Goal: Information Seeking & Learning: Learn about a topic

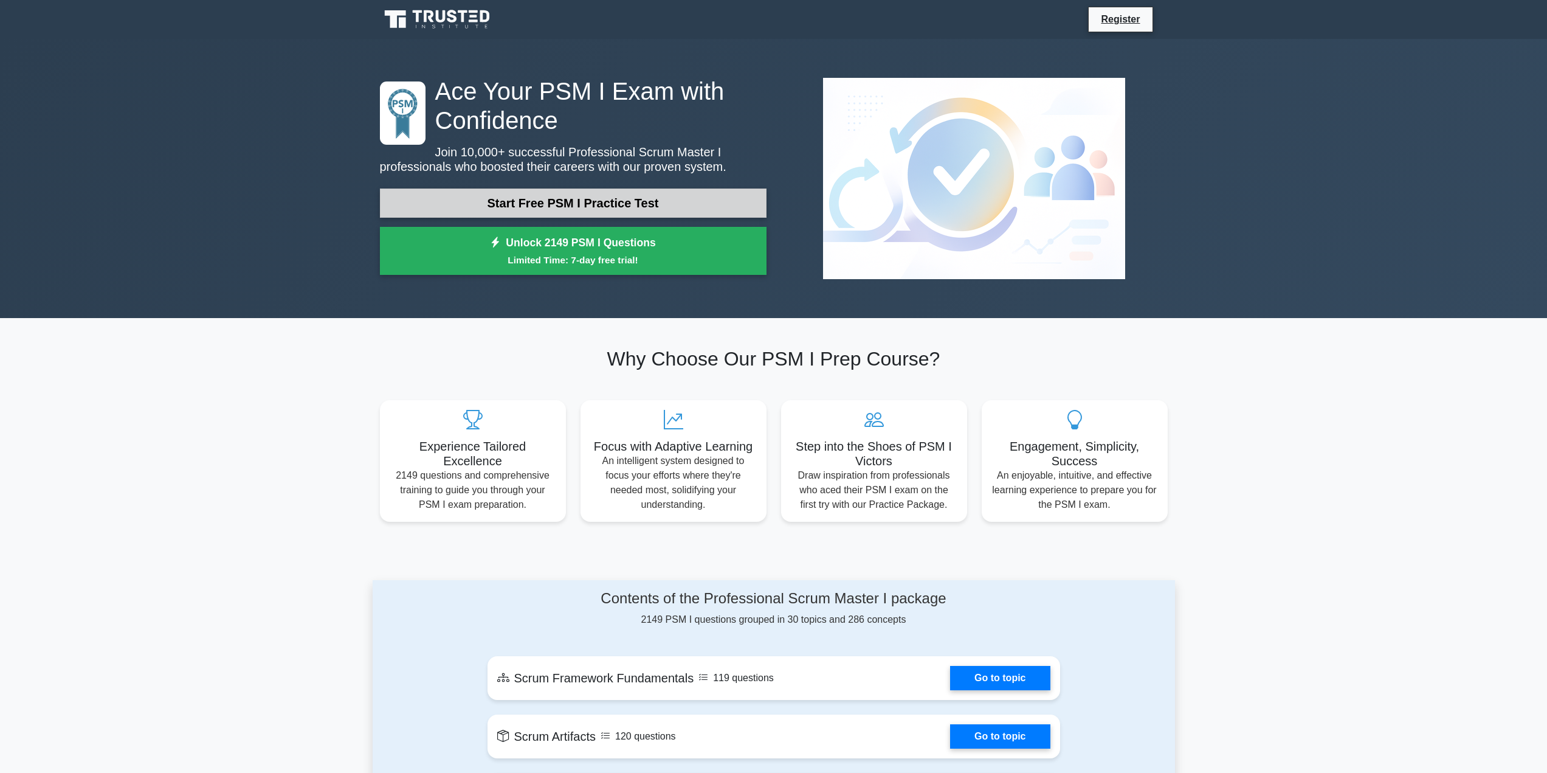
click at [532, 195] on link "Start Free PSM I Practice Test" at bounding box center [573, 202] width 387 height 29
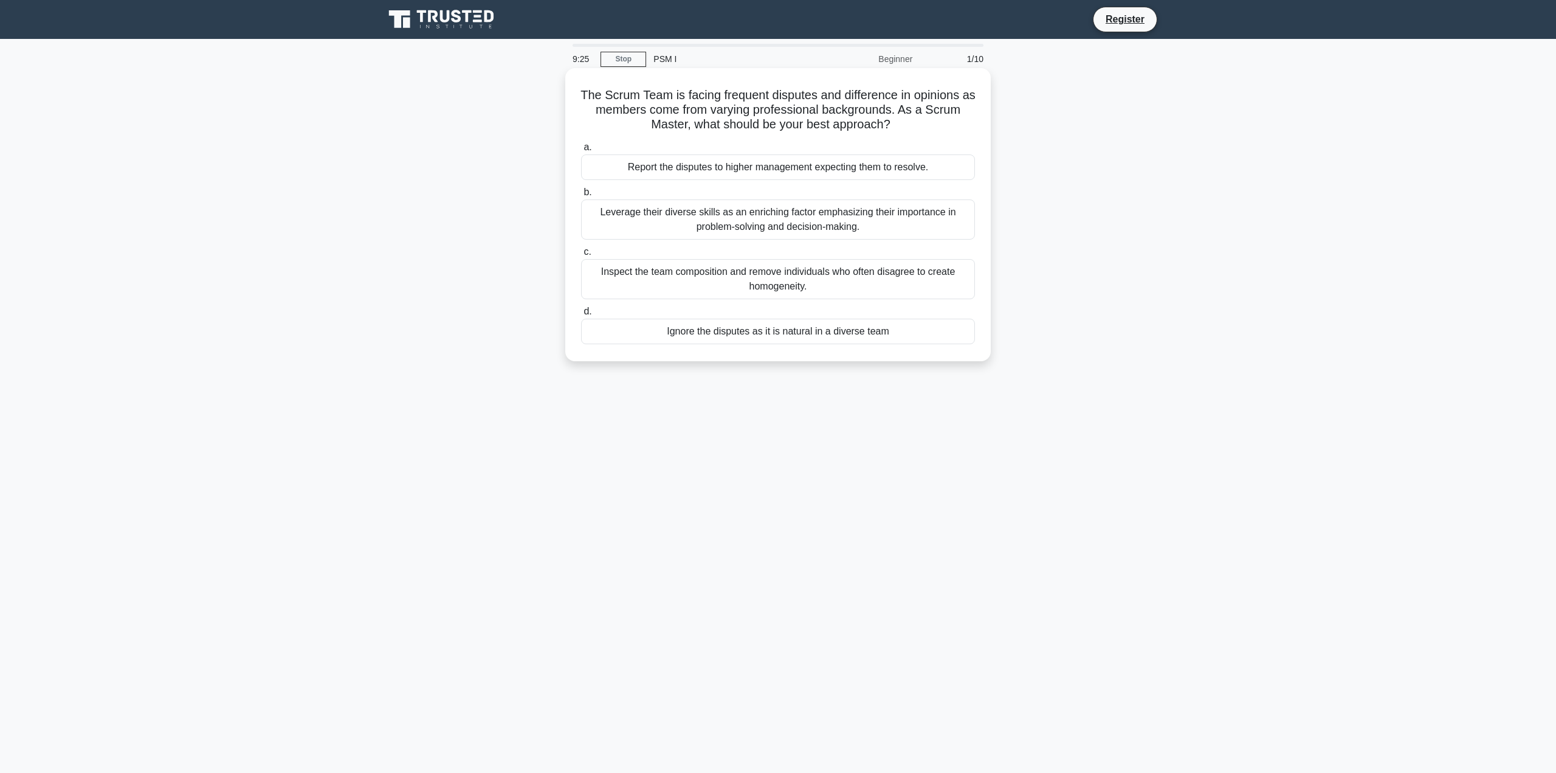
click at [720, 217] on div "Leverage their diverse skills as an enriching factor emphasizing their importan…" at bounding box center [778, 219] width 394 height 40
click at [581, 196] on input "b. Leverage their diverse skills as an enriching factor emphasizing their impor…" at bounding box center [581, 192] width 0 height 8
click at [743, 283] on div "The Scrum Master should help the team reassess the sprint backlog and adjust it…" at bounding box center [778, 279] width 394 height 40
click at [581, 256] on input "c. The Scrum Master should help the team reassess the sprint backlog and adjust…" at bounding box center [581, 252] width 0 height 8
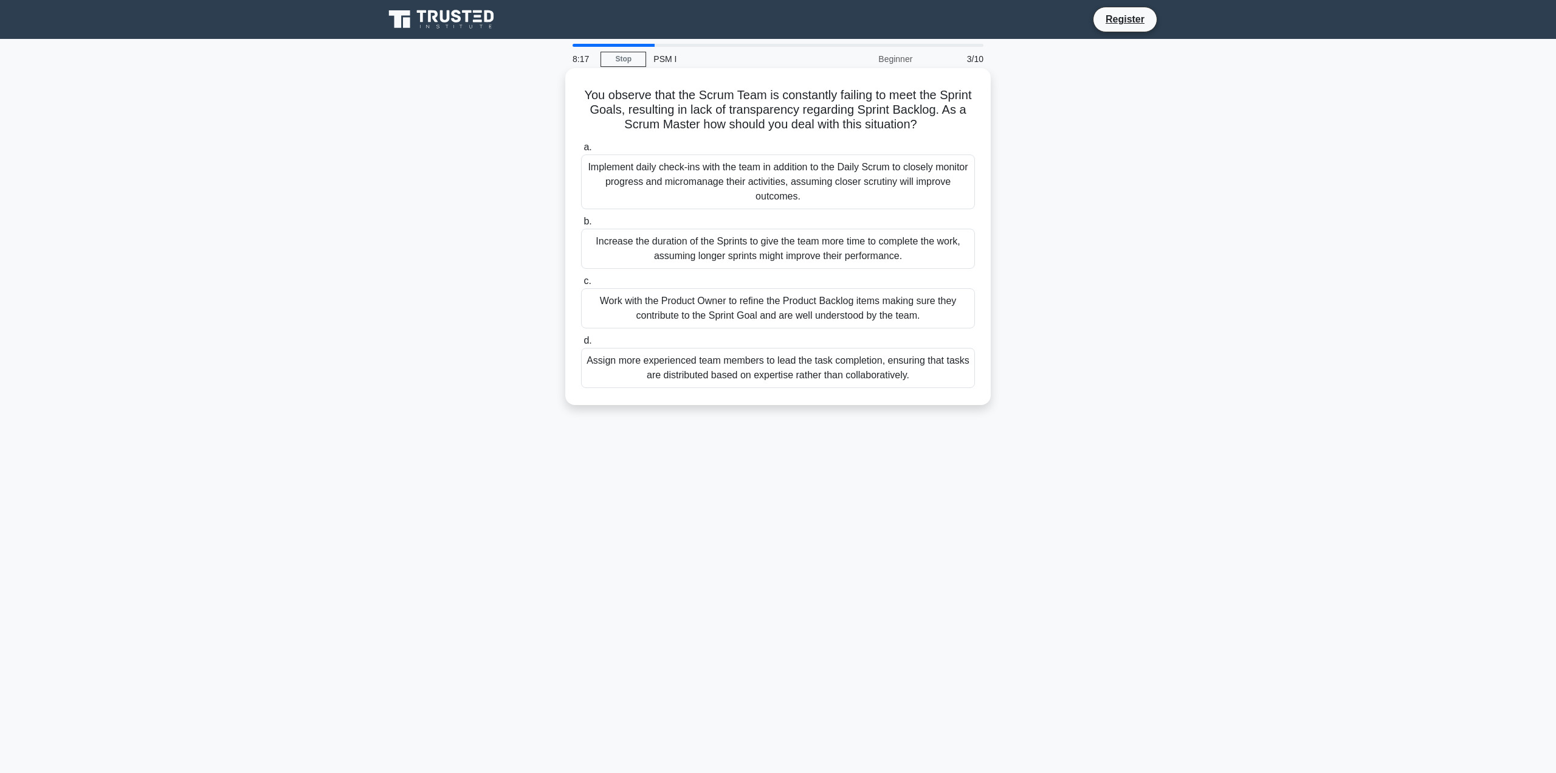
click at [697, 301] on div "Work with the Product Owner to refine the Product Backlog items making sure the…" at bounding box center [778, 308] width 394 height 40
click at [581, 285] on input "c. Work with the Product Owner to refine the Product Backlog items making sure …" at bounding box center [581, 281] width 0 height 8
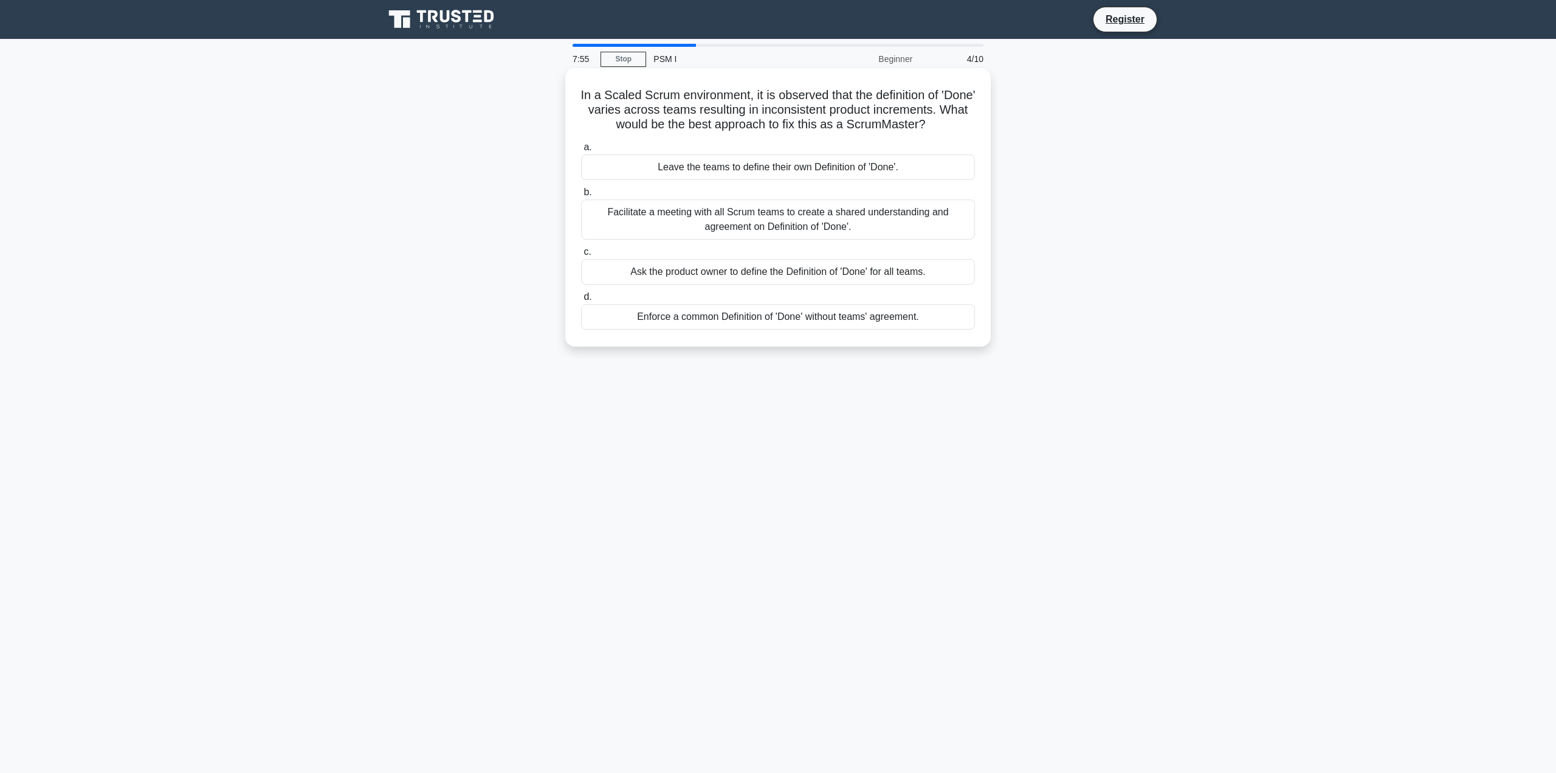
click at [751, 227] on div "Facilitate a meeting with all Scrum teams to create a shared understanding and …" at bounding box center [778, 219] width 394 height 40
click at [581, 196] on input "b. Facilitate a meeting with all Scrum teams to create a shared understanding a…" at bounding box center [581, 192] width 0 height 8
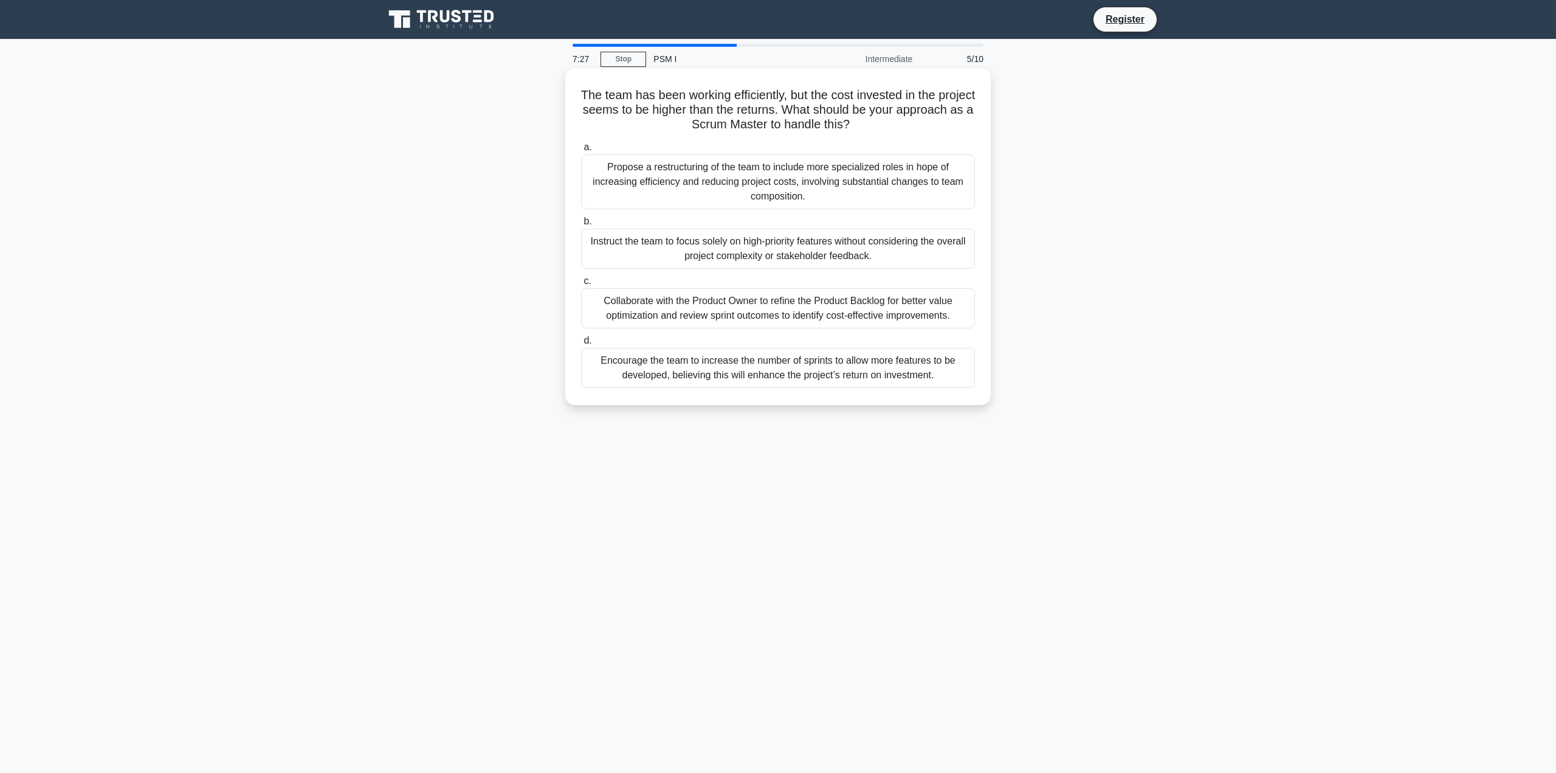
click at [744, 313] on div "Collaborate with the Product Owner to refine the Product Backlog for better val…" at bounding box center [778, 308] width 394 height 40
click at [581, 285] on input "c. Collaborate with the Product Owner to refine the Product Backlog for better …" at bounding box center [581, 281] width 0 height 8
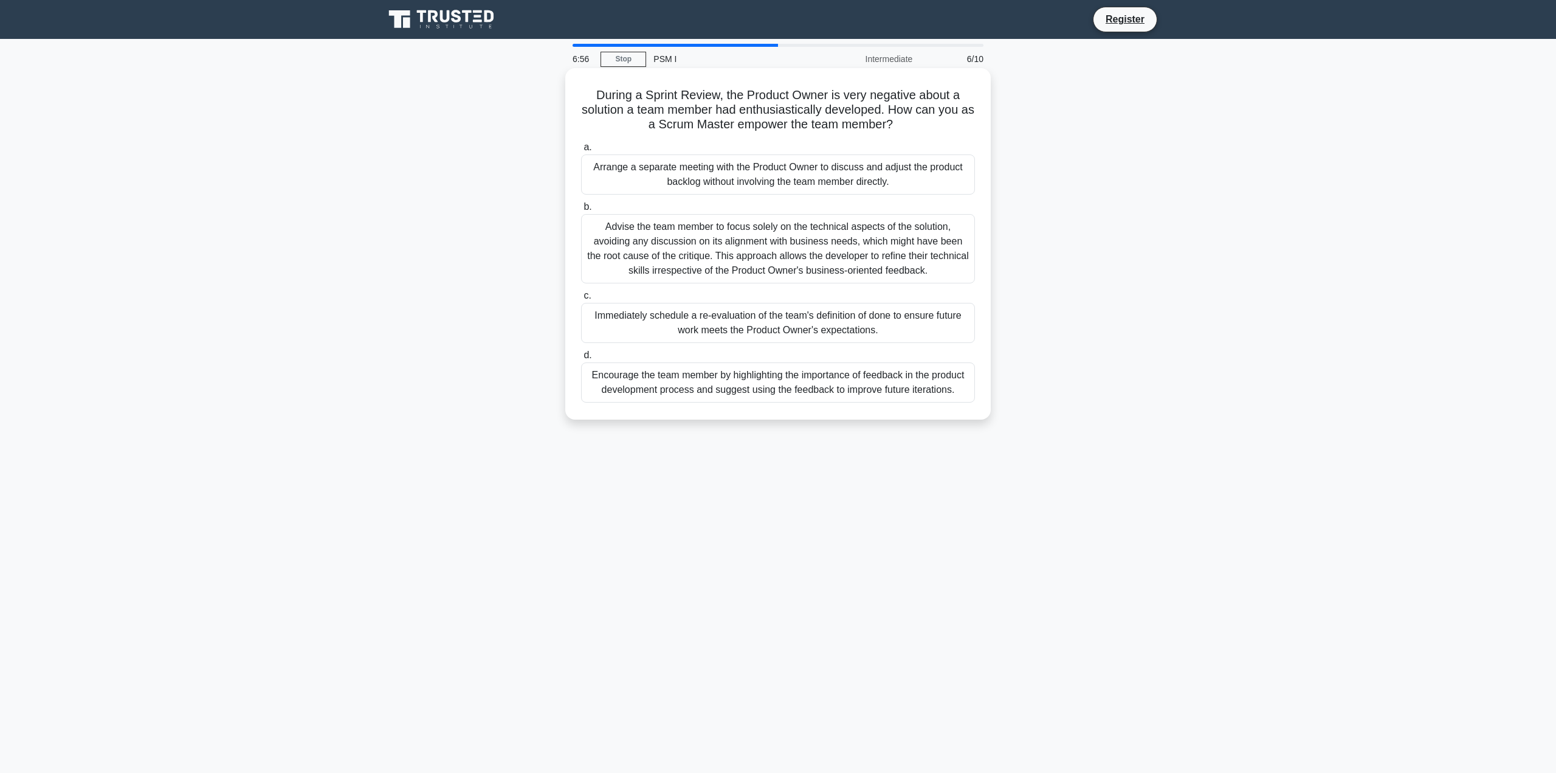
click at [765, 391] on div "Encourage the team member by highlighting the importance of feedback in the pro…" at bounding box center [778, 382] width 394 height 40
click at [581, 359] on input "d. Encourage the team member by highlighting the importance of feedback in the …" at bounding box center [581, 355] width 0 height 8
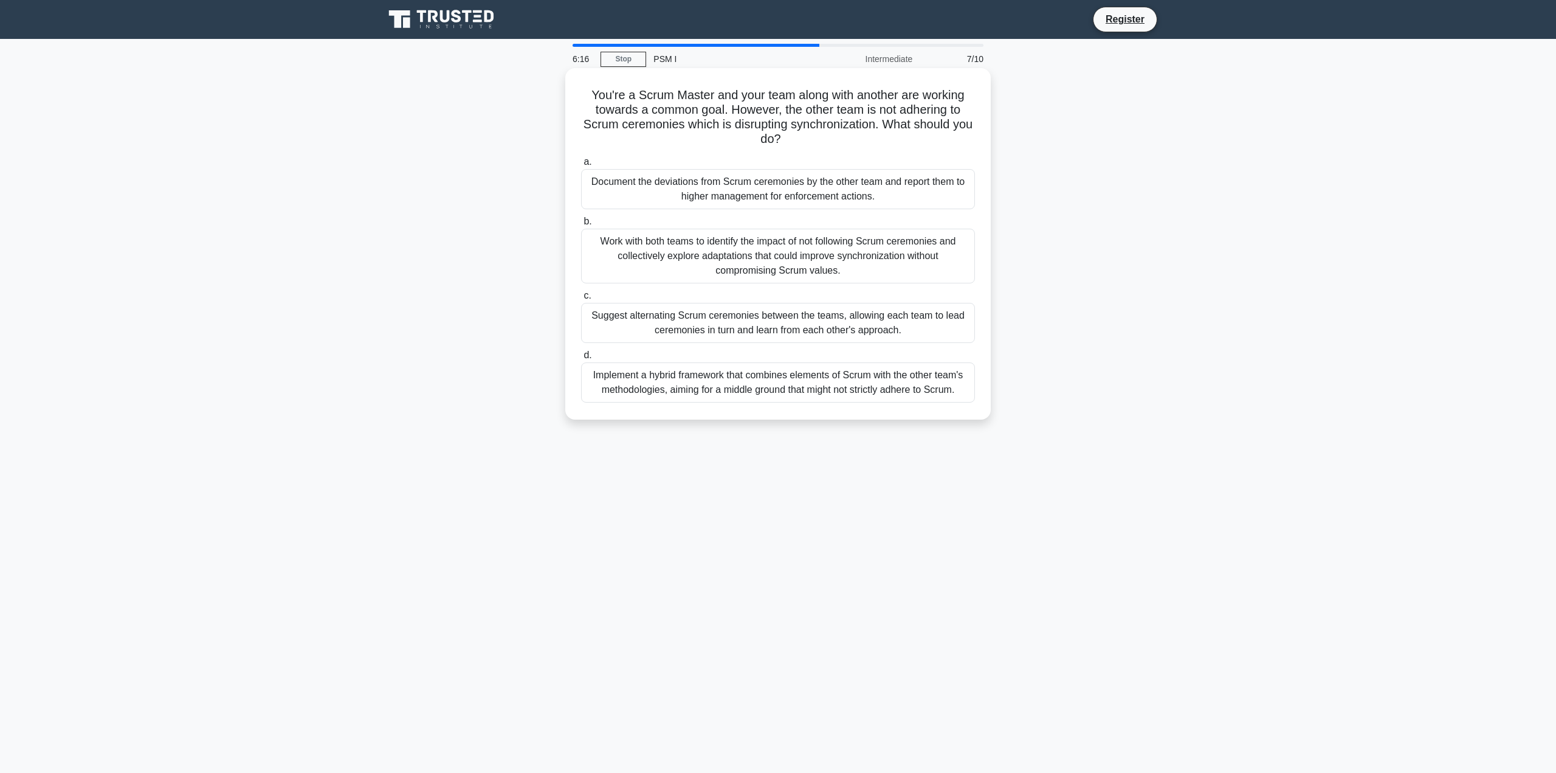
click at [789, 247] on div "Work with both teams to identify the impact of not following Scrum ceremonies a…" at bounding box center [778, 256] width 394 height 55
click at [581, 226] on input "b. Work with both teams to identify the impact of not following Scrum ceremonie…" at bounding box center [581, 222] width 0 height 8
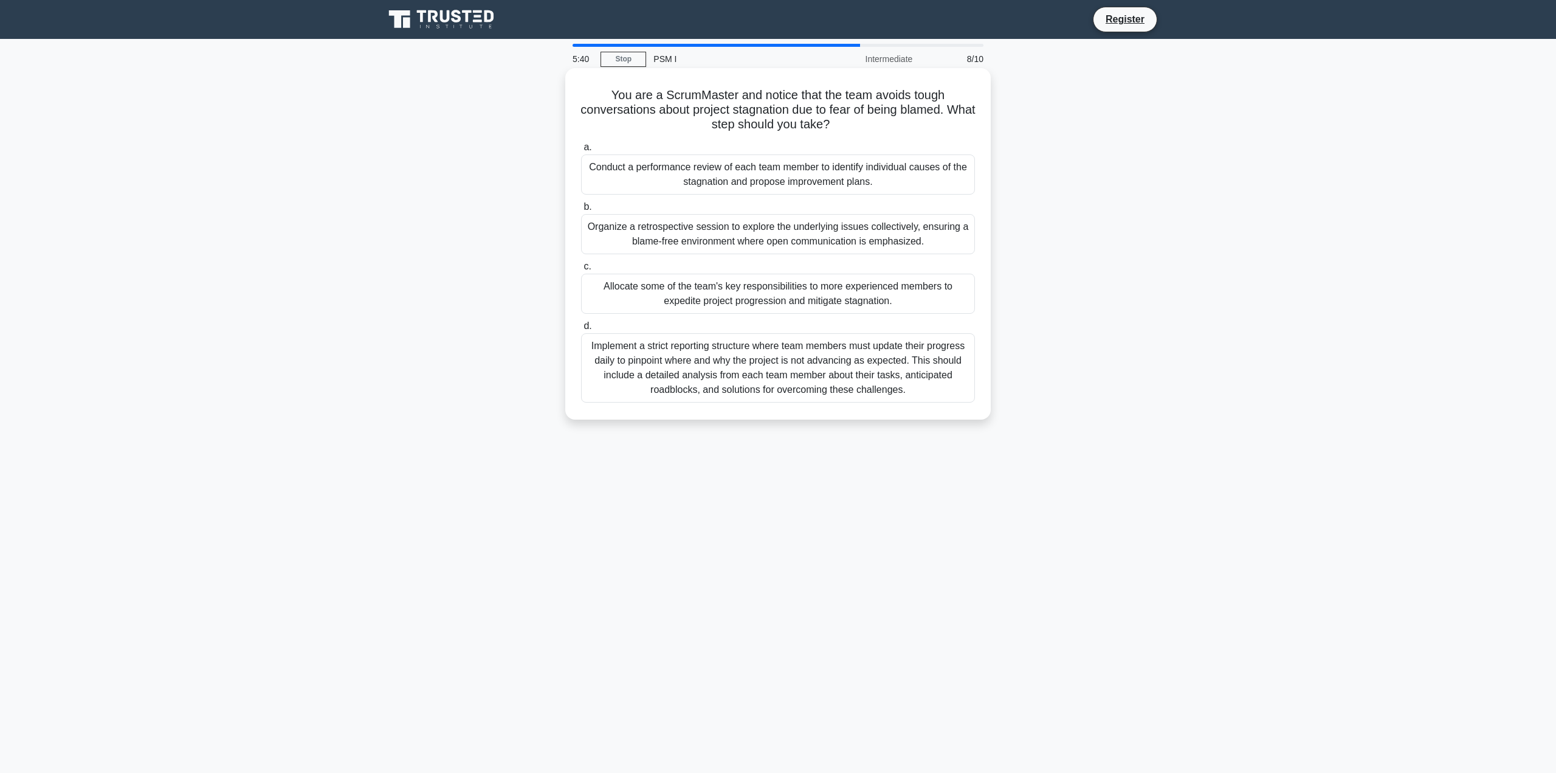
click at [791, 237] on div "Organize a retrospective session to explore the underlying issues collectively,…" at bounding box center [778, 234] width 394 height 40
click at [581, 211] on input "b. Organize a retrospective session to explore the underlying issues collective…" at bounding box center [581, 207] width 0 height 8
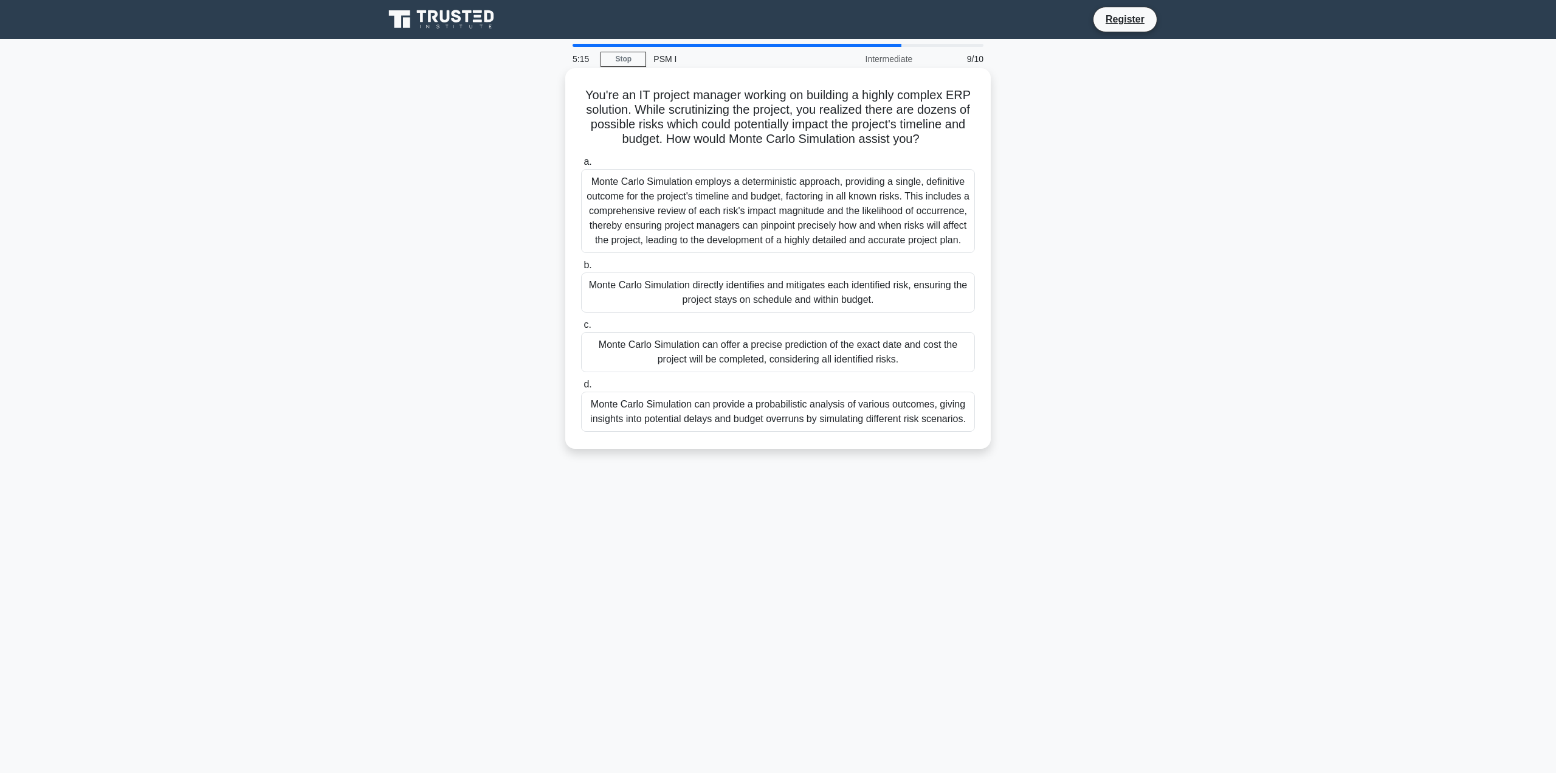
click at [799, 214] on div "Monte Carlo Simulation employs a deterministic approach, providing a single, de…" at bounding box center [778, 211] width 394 height 84
click at [581, 166] on input "a. Monte Carlo Simulation employs a deterministic approach, providing a single,…" at bounding box center [581, 162] width 0 height 8
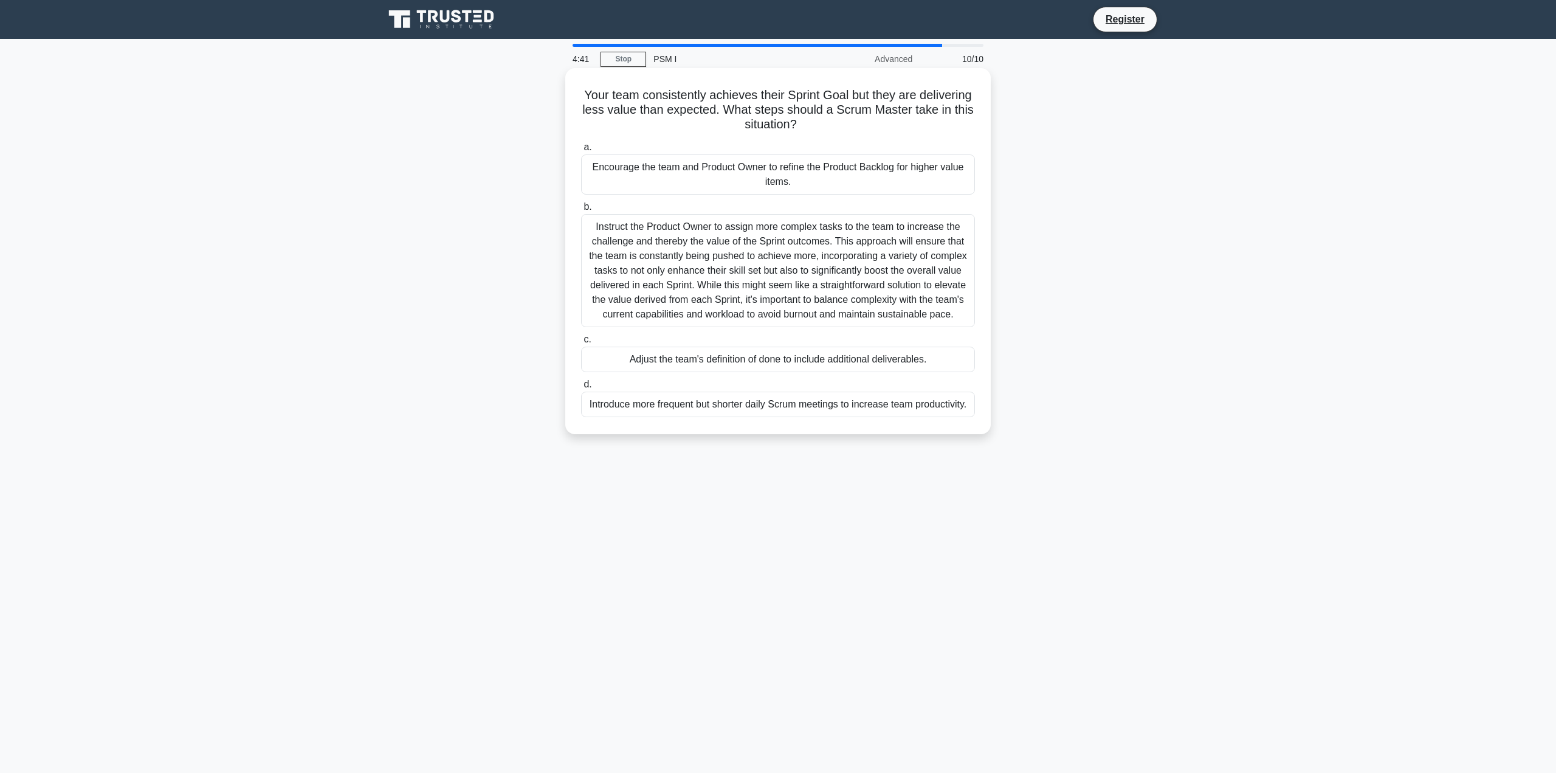
click at [863, 309] on div "Instruct the Product Owner to assign more complex tasks to the team to increase…" at bounding box center [778, 270] width 394 height 113
click at [581, 211] on input "b. Instruct the Product Owner to assign more complex tasks to the team to incre…" at bounding box center [581, 207] width 0 height 8
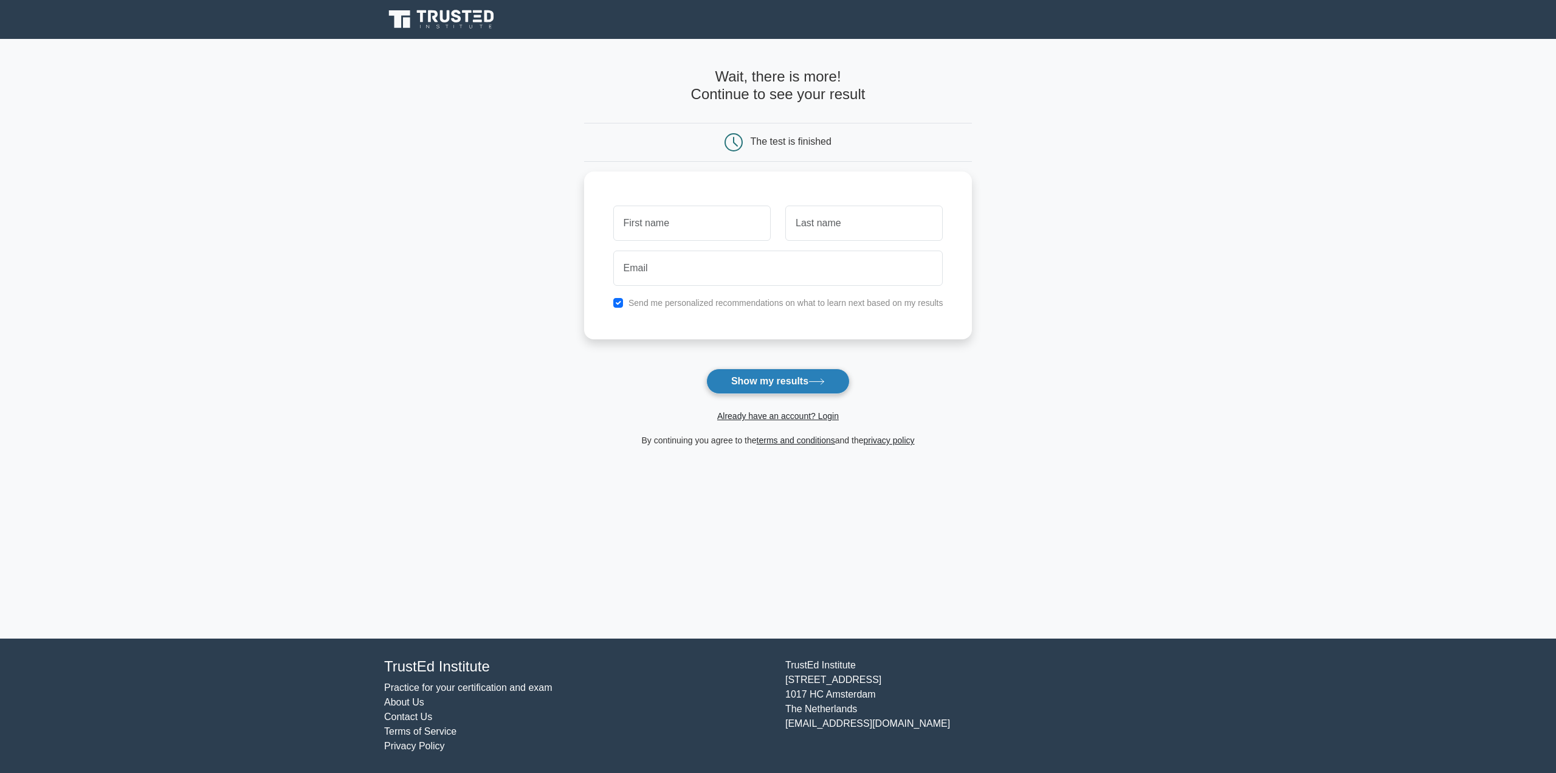
click at [816, 371] on button "Show my results" at bounding box center [777, 381] width 143 height 26
click at [619, 296] on input "checkbox" at bounding box center [618, 300] width 10 height 10
checkbox input "false"
click at [650, 227] on input "text" at bounding box center [691, 219] width 157 height 35
type input "[PERSON_NAME]"
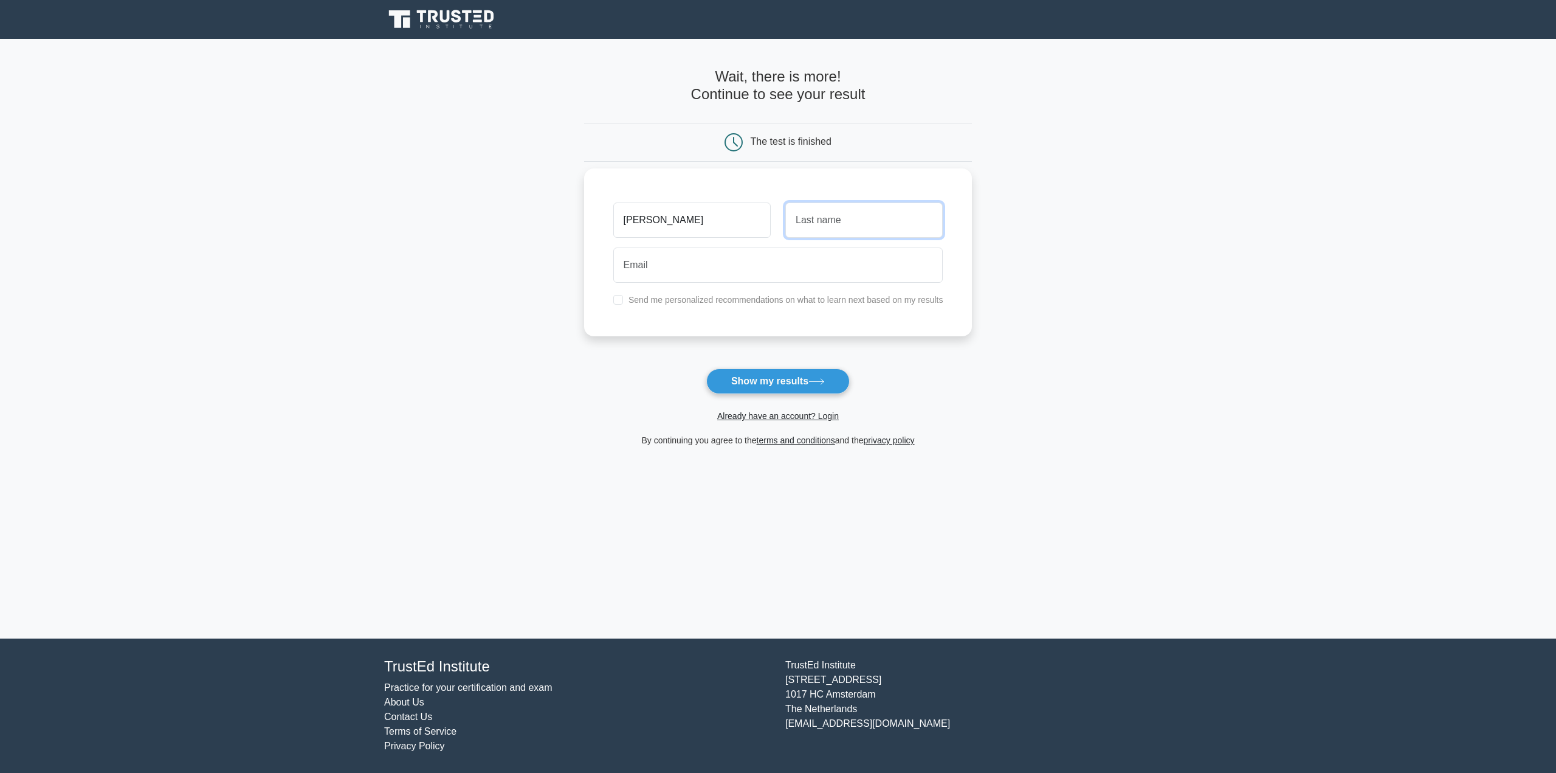
click at [806, 221] on input "text" at bounding box center [863, 219] width 157 height 35
type input "Zaarour"
click at [819, 267] on input "email" at bounding box center [778, 264] width 330 height 35
type input "anthony_zaarour@hotmail.com"
click at [800, 382] on button "Show my results" at bounding box center [777, 381] width 143 height 26
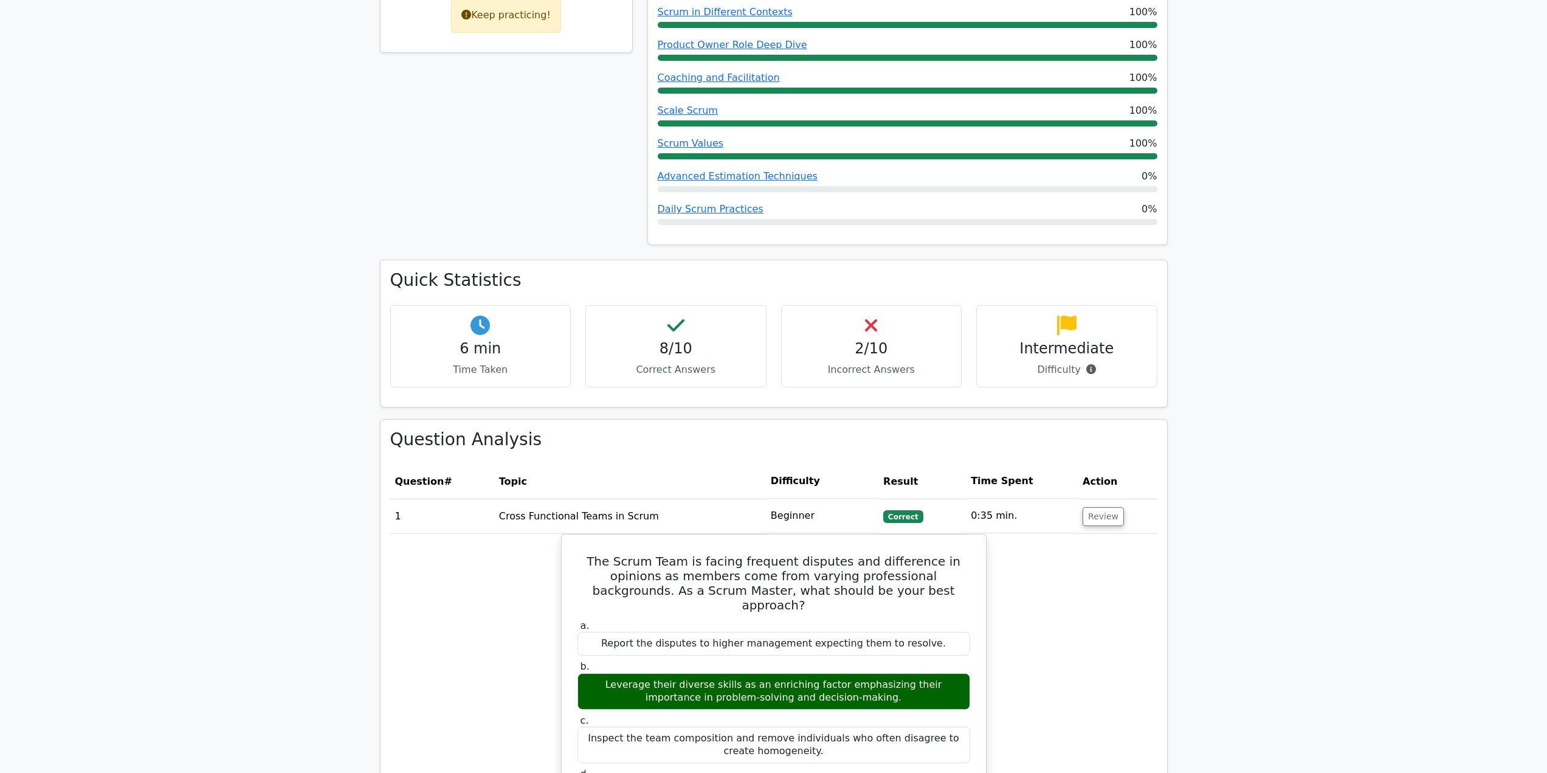
scroll to position [669, 0]
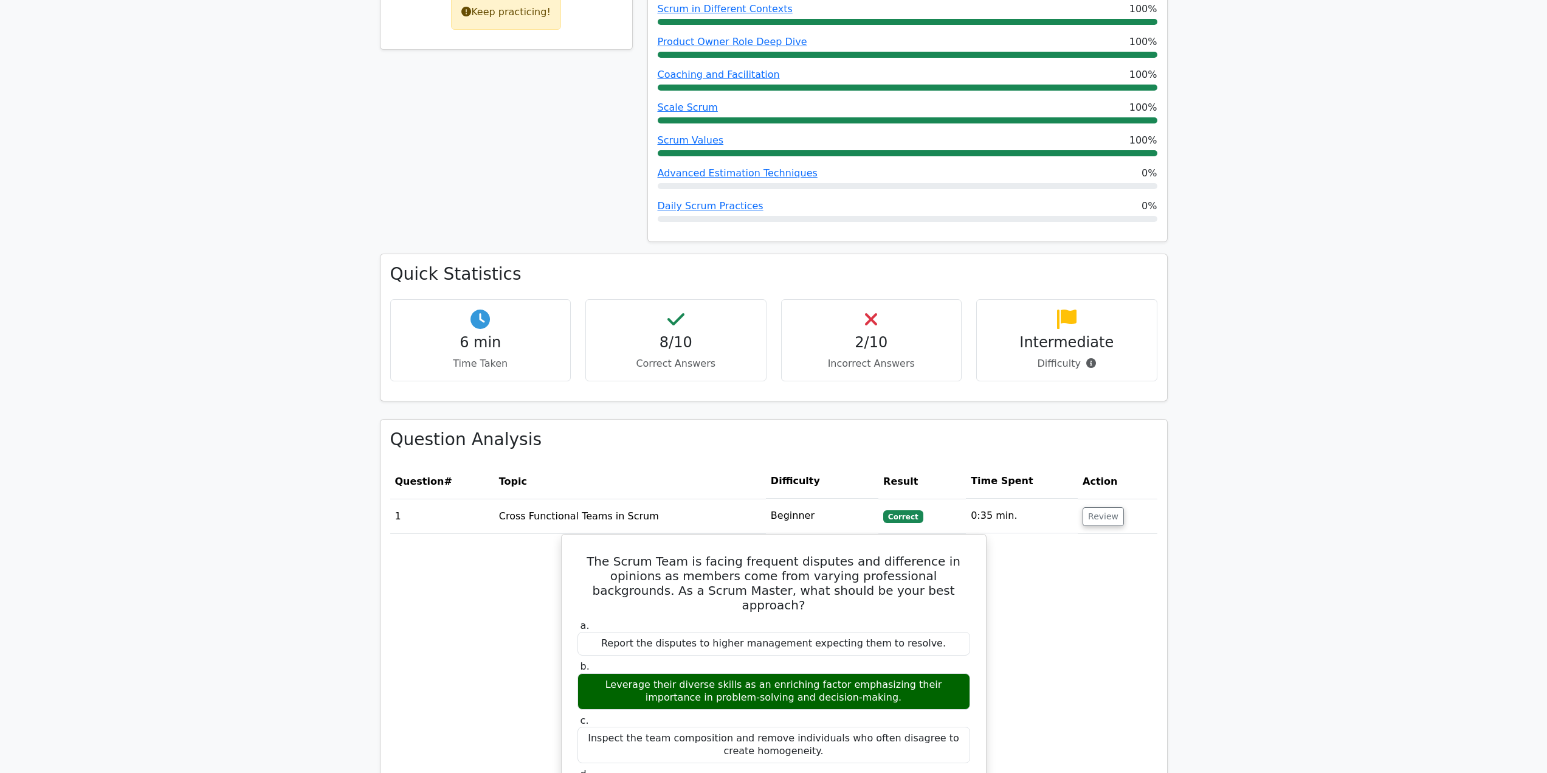
click at [878, 345] on h4 "2/10" at bounding box center [871, 343] width 160 height 18
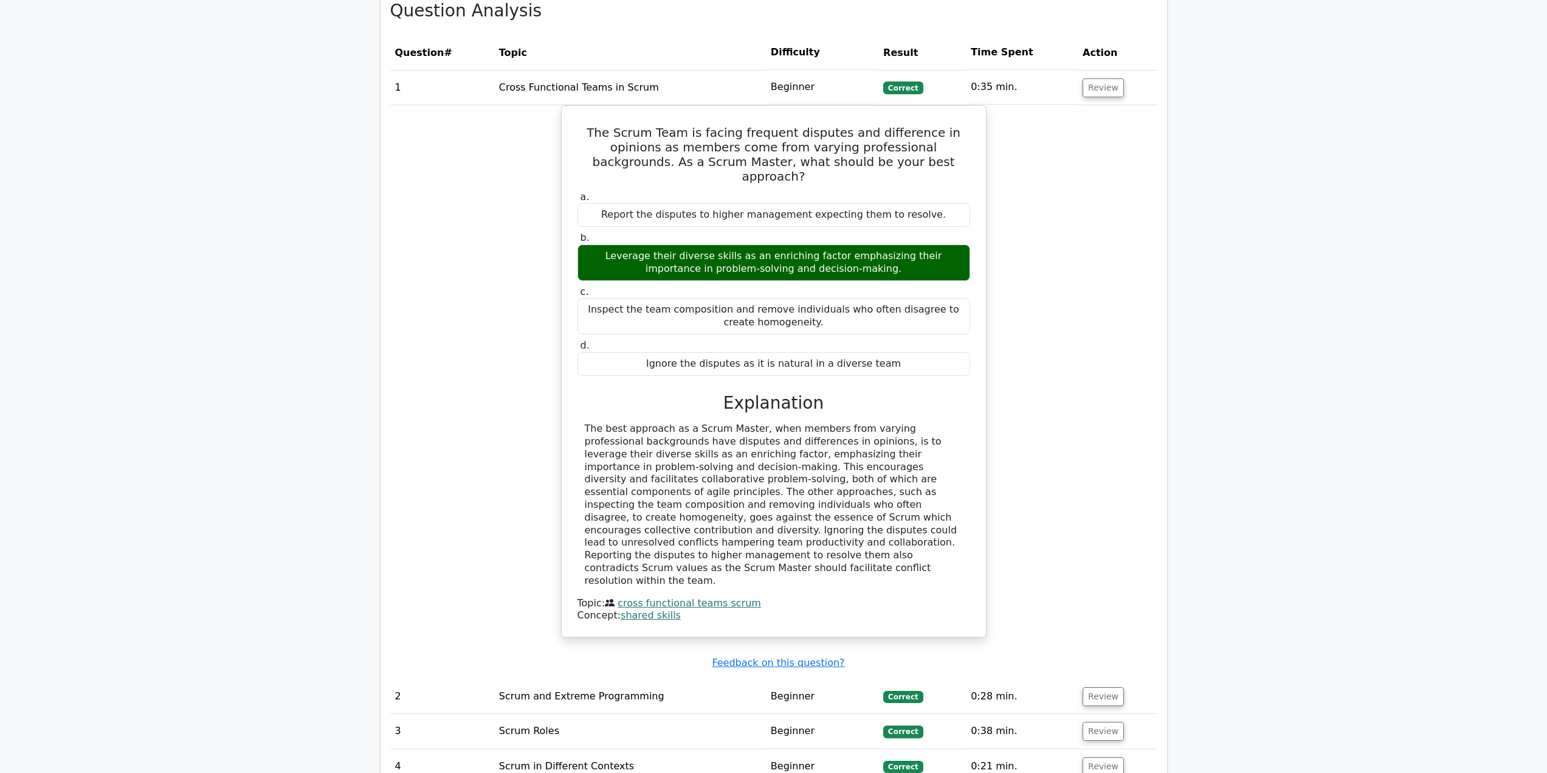
scroll to position [1459, 0]
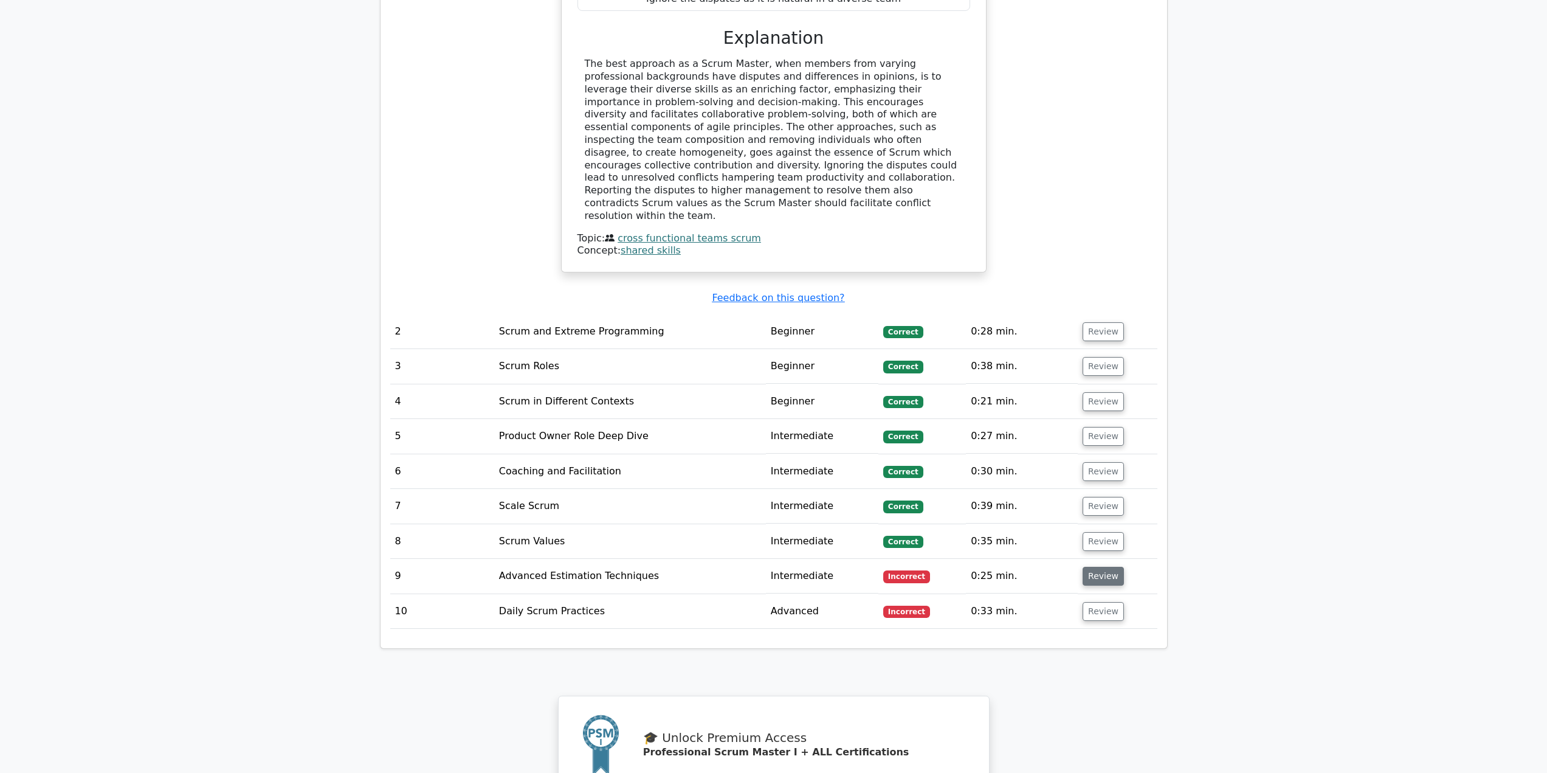
click at [1089, 567] on button "Review" at bounding box center [1103, 576] width 41 height 19
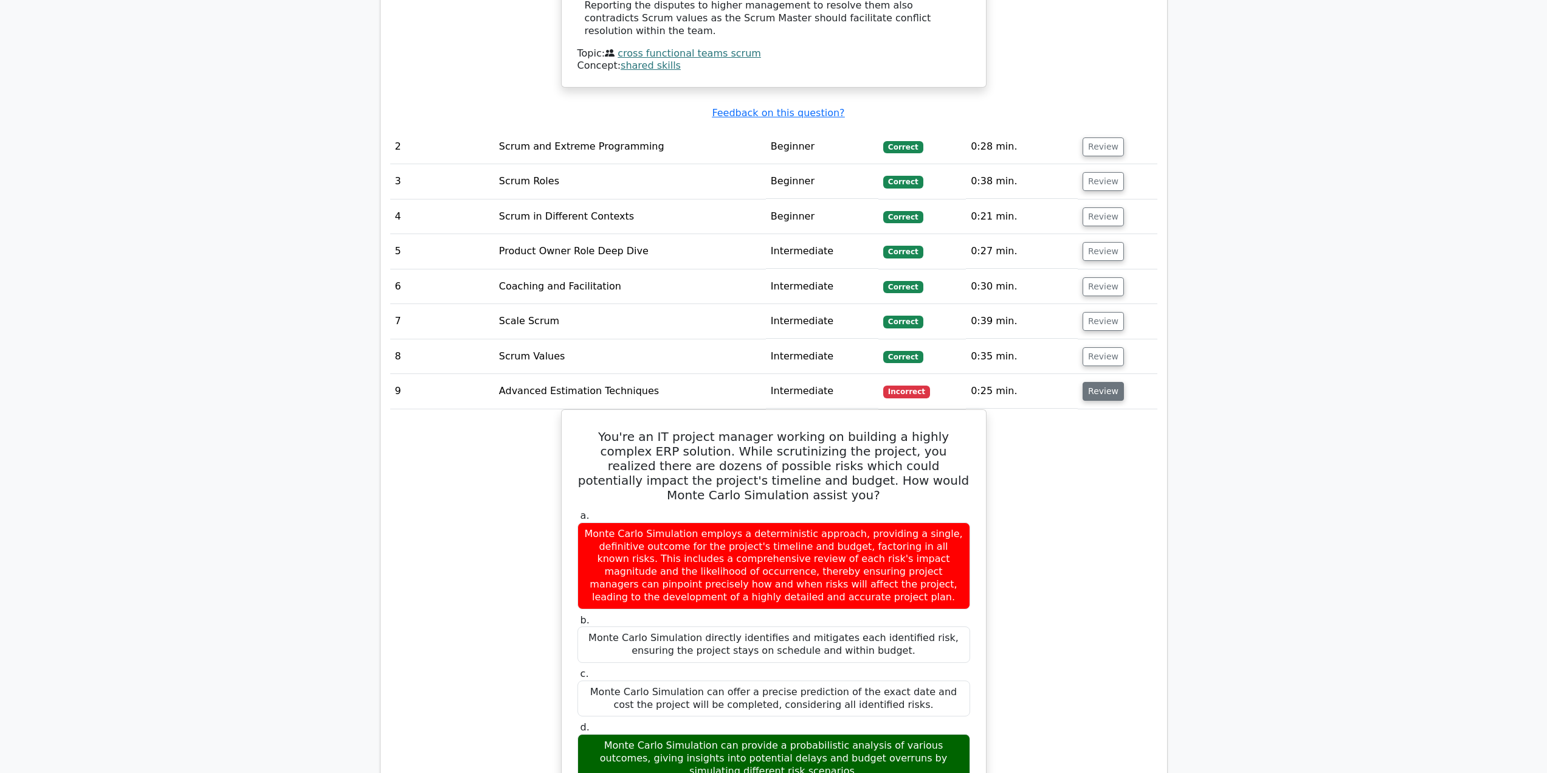
scroll to position [1641, 0]
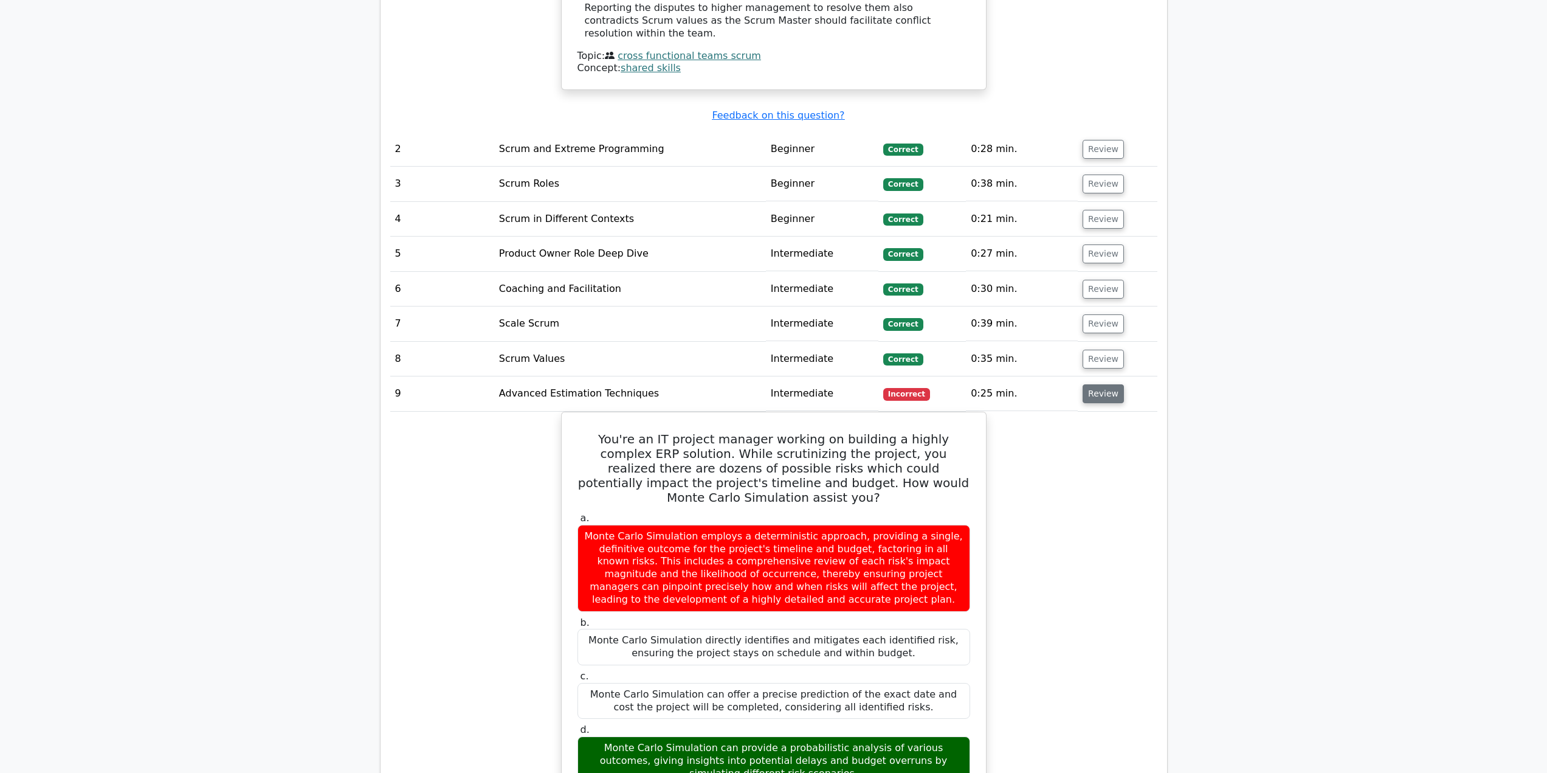
click at [1100, 384] on button "Review" at bounding box center [1103, 393] width 41 height 19
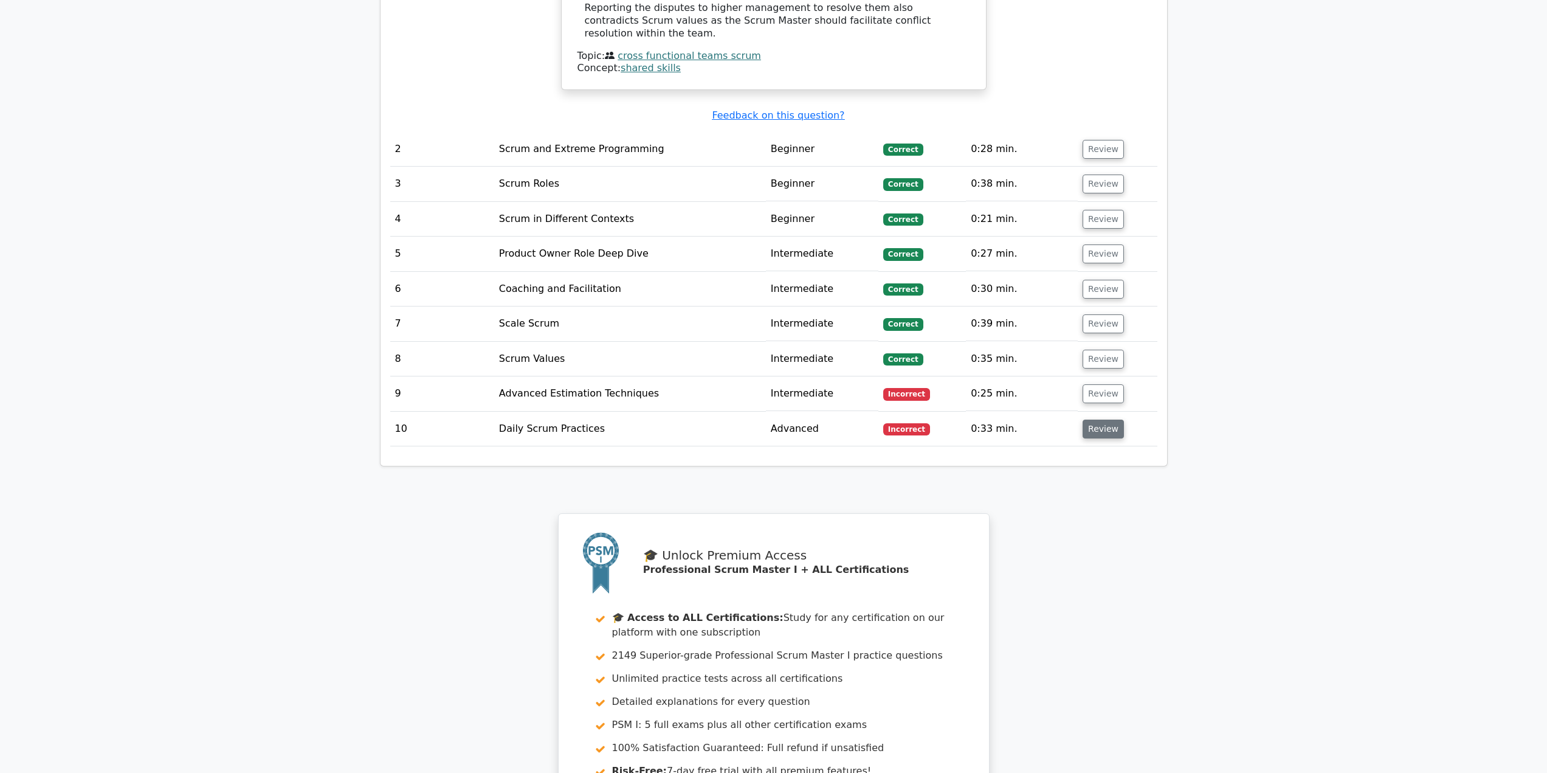
click at [1106, 419] on button "Review" at bounding box center [1103, 428] width 41 height 19
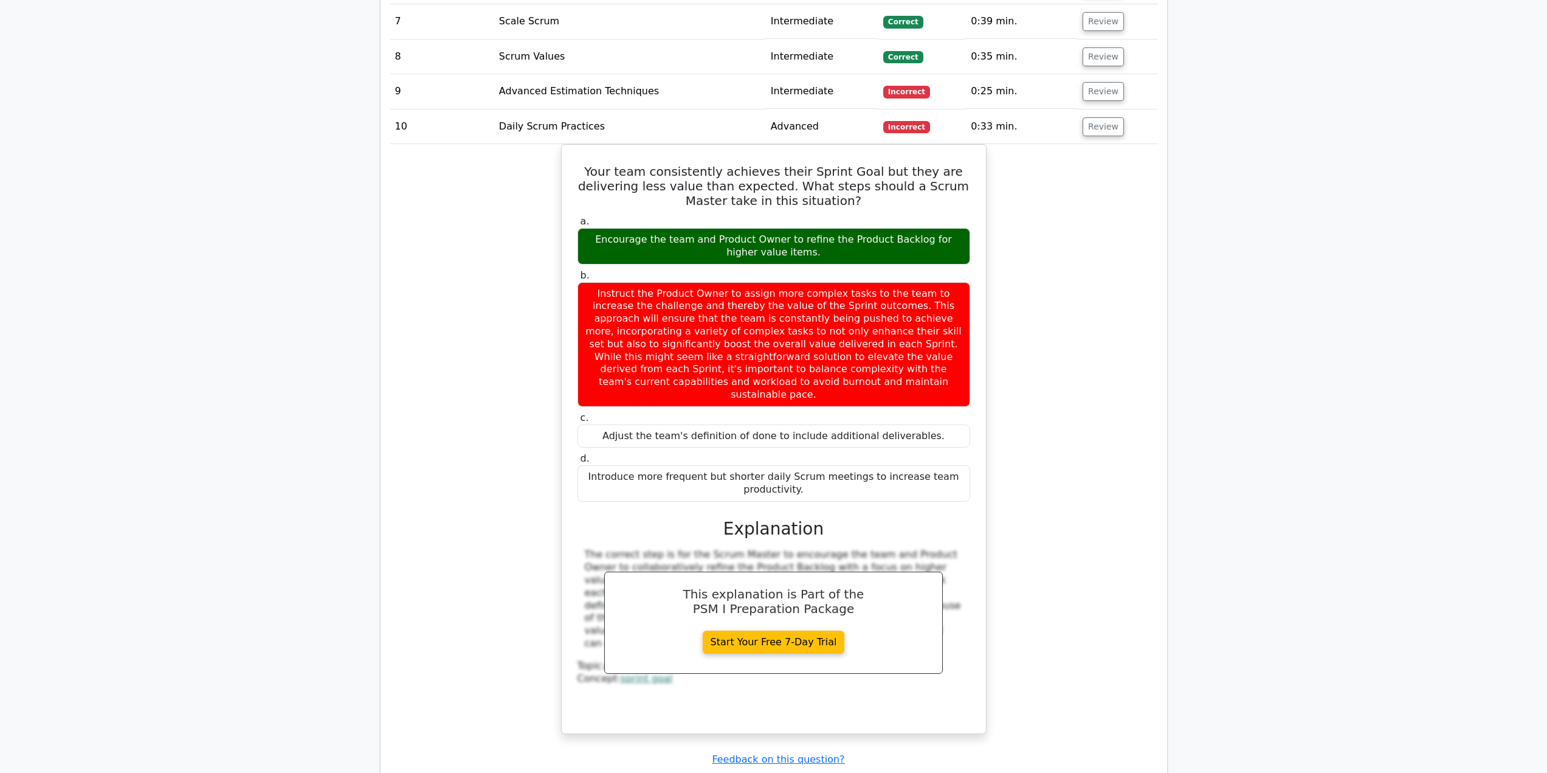
scroll to position [1763, 0]
